Goal: Task Accomplishment & Management: Complete application form

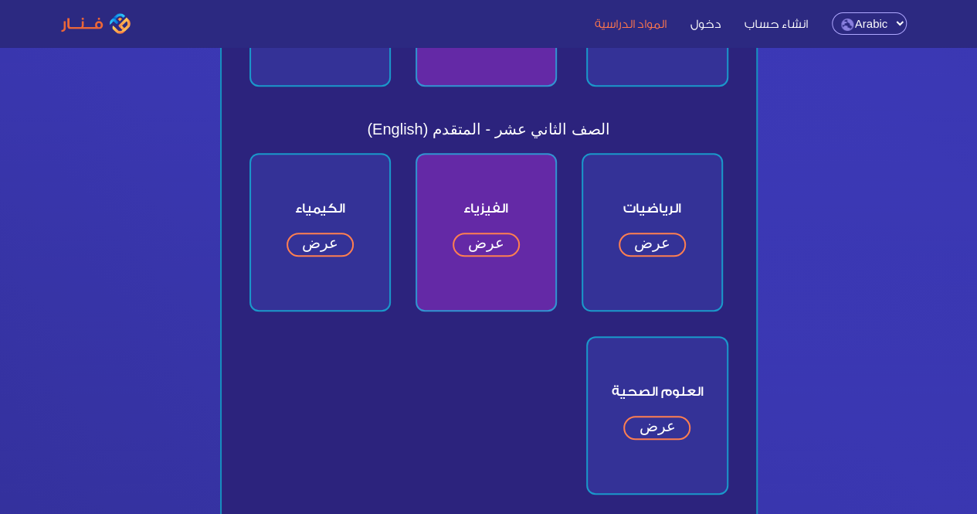
scroll to position [338, 0]
click at [638, 251] on link "عرض" at bounding box center [652, 243] width 67 height 24
click at [804, 30] on link "انشاء حساب" at bounding box center [776, 23] width 83 height 16
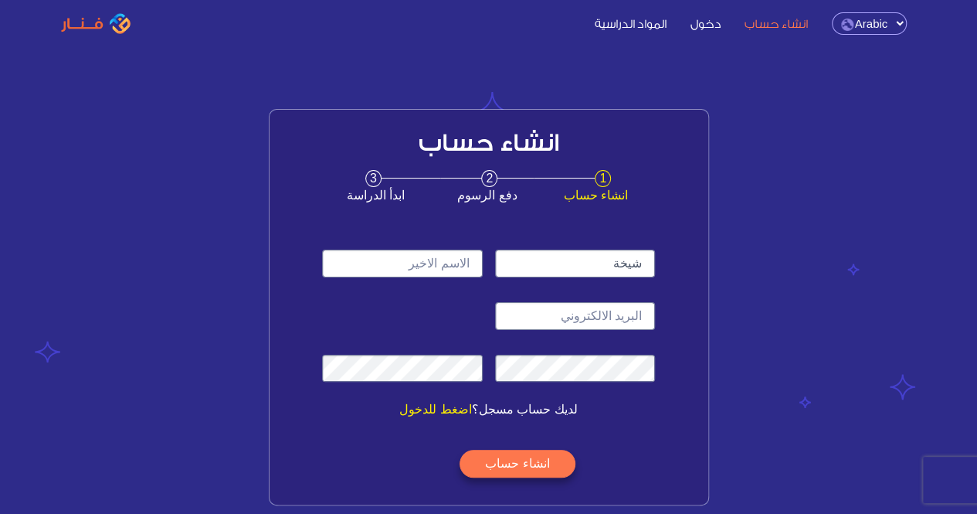
type input "شيخة"
click at [416, 253] on input "text" at bounding box center [402, 264] width 160 height 28
